Goal: Check status

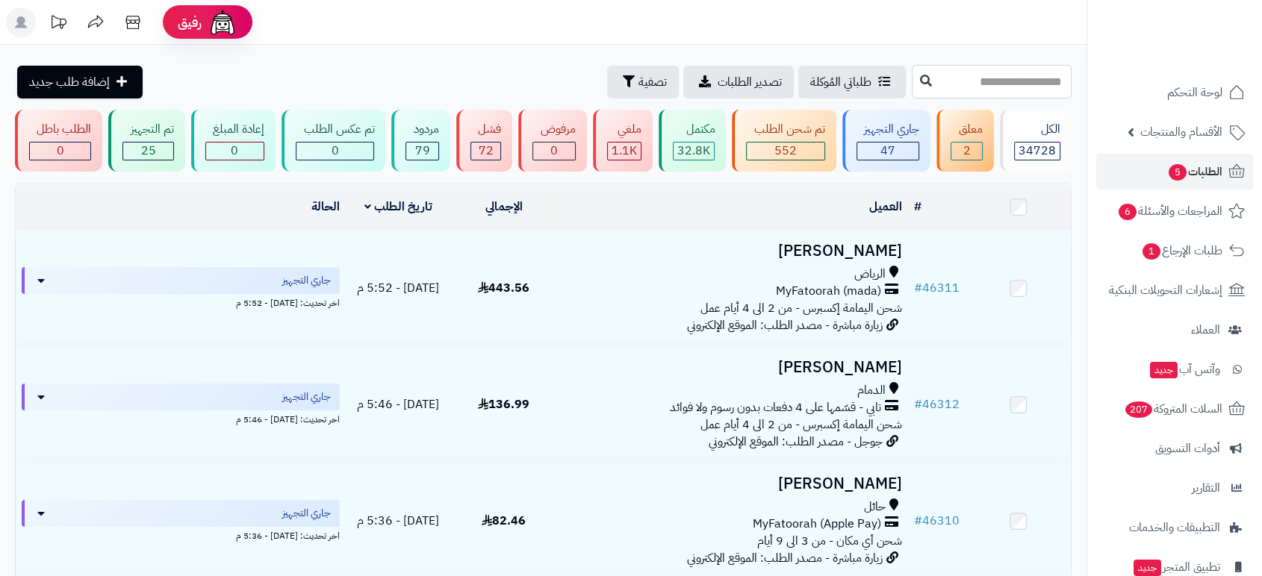
click at [1040, 81] on input "text" at bounding box center [992, 82] width 160 height 34
paste input "*****"
type input "*****"
click at [920, 83] on icon at bounding box center [926, 80] width 12 height 12
